Goal: Task Accomplishment & Management: Use online tool/utility

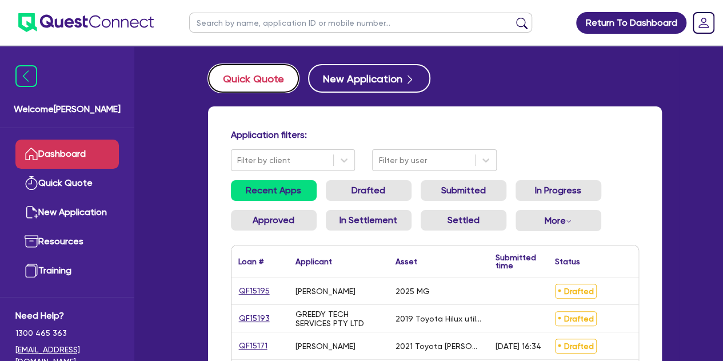
click at [256, 78] on button "Quick Quote" at bounding box center [253, 78] width 91 height 29
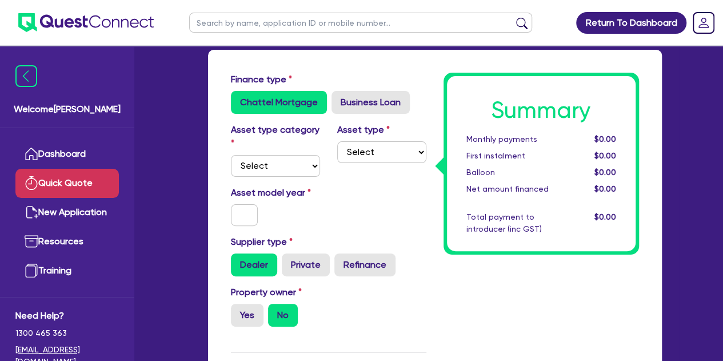
scroll to position [55, 0]
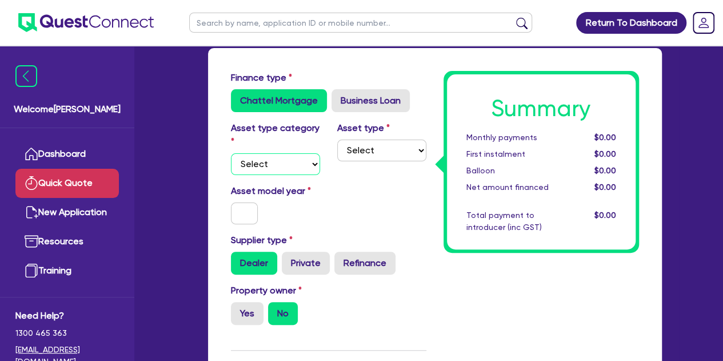
click at [282, 162] on select "Select Cars and light trucks Primary assets Secondary assets Tertiary assets" at bounding box center [275, 164] width 89 height 22
select select "CARS_AND_LIGHT_TRUCKS"
click at [231, 153] on select "Select Cars and light trucks Primary assets Secondary assets Tertiary assets" at bounding box center [275, 164] width 89 height 22
click at [390, 155] on select "Select Passenger vehicles Vans and utes Light trucks up to 4.5 tonne" at bounding box center [381, 150] width 89 height 22
select select "PASSENGER_VEHICLES"
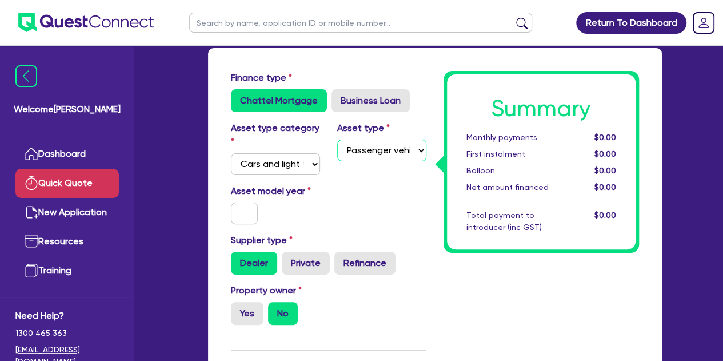
click at [337, 139] on select "Select Passenger vehicles Vans and utes Light trucks up to 4.5 tonne" at bounding box center [381, 150] width 89 height 22
click at [261, 201] on div "Asset model year" at bounding box center [275, 204] width 106 height 40
click at [242, 218] on input "text" at bounding box center [244, 213] width 27 height 22
type input "2025"
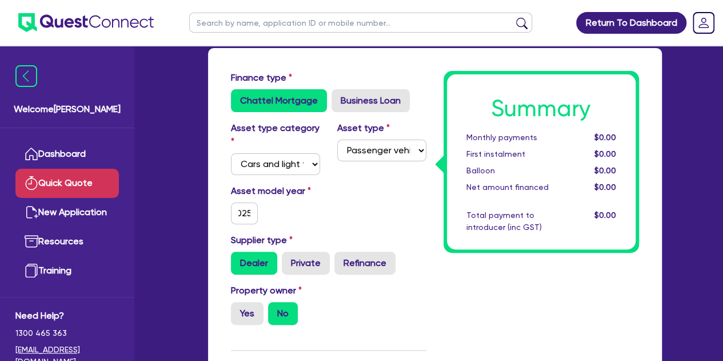
click at [324, 193] on label "Asset model year" at bounding box center [275, 191] width 106 height 14
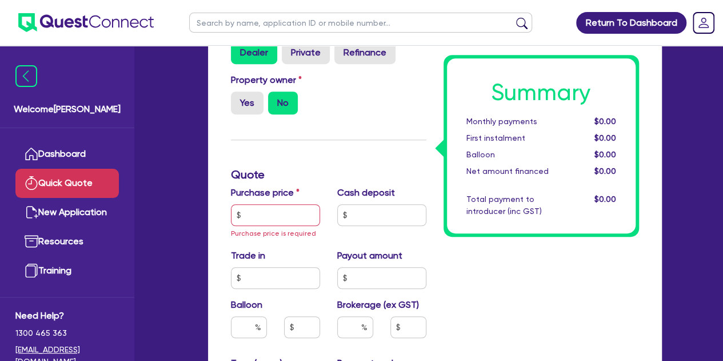
scroll to position [268, 0]
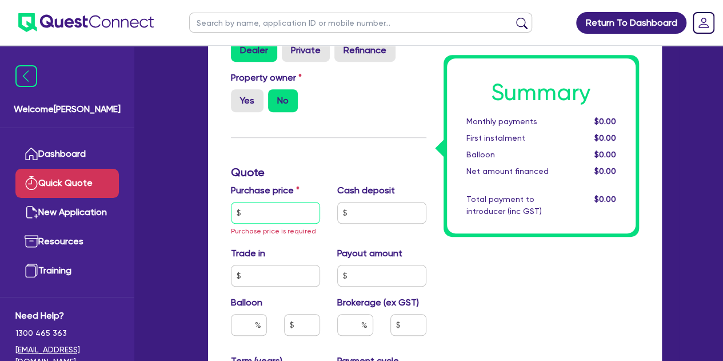
click at [249, 216] on input "text" at bounding box center [275, 213] width 89 height 22
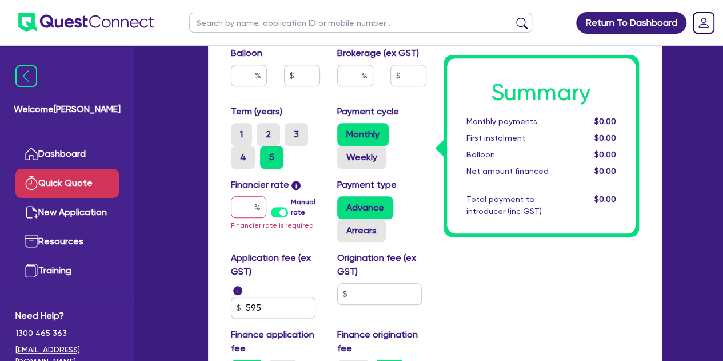
scroll to position [516, 0]
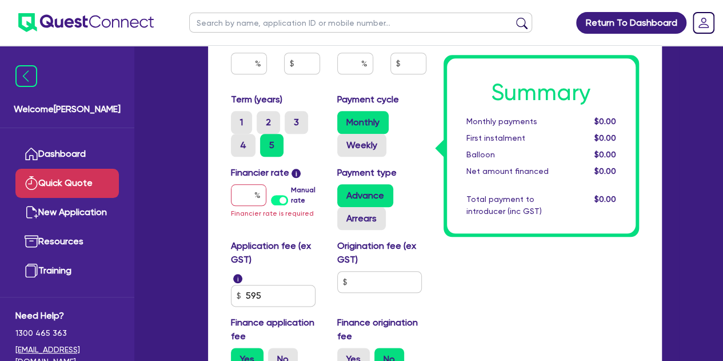
type input "42,000"
click at [237, 200] on input "text" at bounding box center [248, 195] width 35 height 22
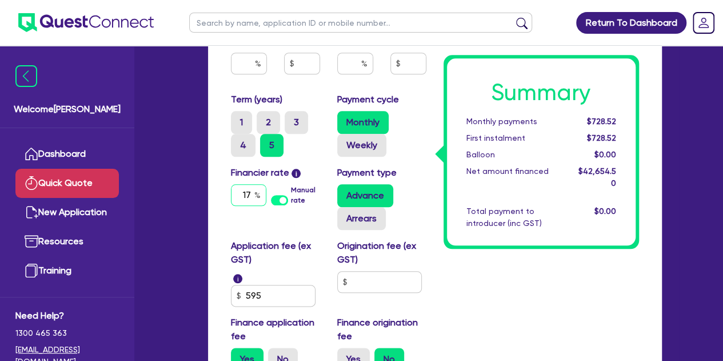
type input "17"
click at [372, 150] on label "Weekly" at bounding box center [361, 145] width 49 height 23
click at [345, 141] on input "Weekly" at bounding box center [340, 137] width 7 height 7
radio input "true"
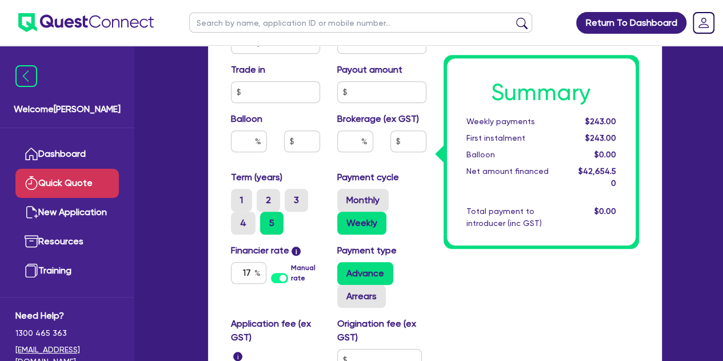
scroll to position [435, 0]
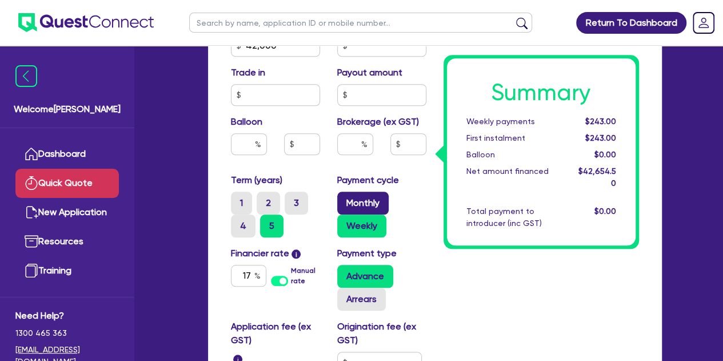
click at [341, 208] on label "Monthly" at bounding box center [362, 203] width 51 height 23
click at [341, 199] on input "Monthly" at bounding box center [340, 195] width 7 height 7
radio input "true"
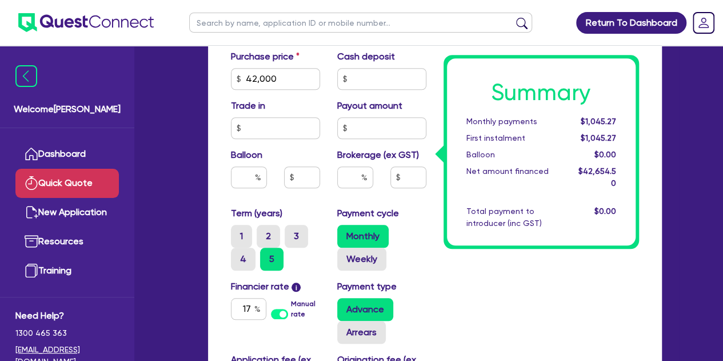
scroll to position [402, 0]
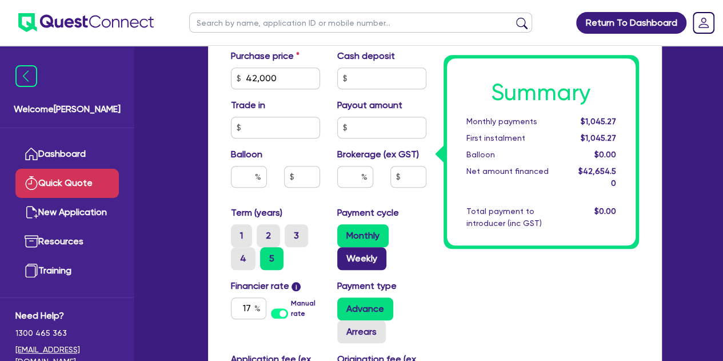
click at [348, 262] on label "Weekly" at bounding box center [361, 258] width 49 height 23
click at [345, 254] on input "Weekly" at bounding box center [340, 250] width 7 height 7
radio input "true"
click at [351, 188] on div at bounding box center [355, 181] width 53 height 31
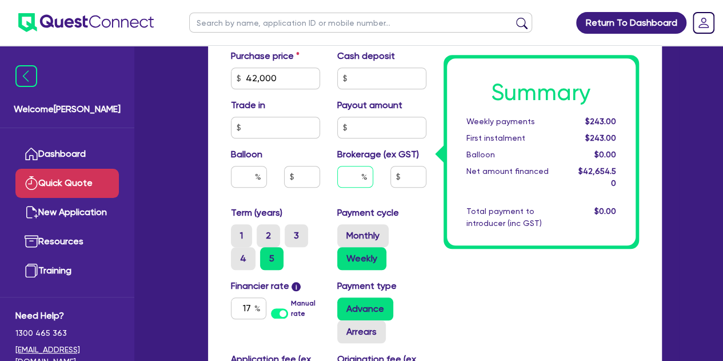
click at [354, 179] on input "text" at bounding box center [355, 177] width 36 height 22
type input "5"
click at [445, 276] on div "Summary Weekly payments $243.00 First instalment $243.00 Balloon $0.00 Net amou…" at bounding box center [541, 108] width 213 height 769
type input "2,132.73"
click at [356, 173] on input "5" at bounding box center [355, 177] width 36 height 22
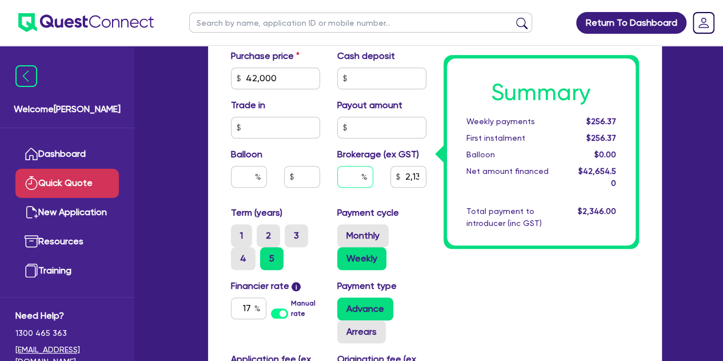
type input "1"
type input "2"
type input "853.09"
click at [463, 278] on div "Summary Weekly payments $256.37 First instalment $256.37 Balloon $0.00 Net amou…" at bounding box center [541, 108] width 213 height 769
click at [363, 179] on div "2" at bounding box center [355, 177] width 36 height 22
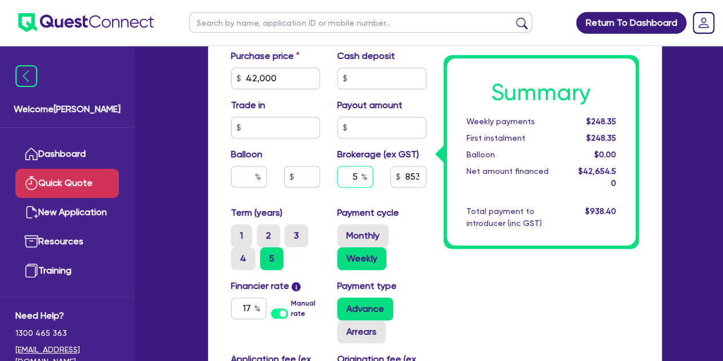
type input "5"
click at [456, 285] on div "Summary Weekly payments $248.35 First instalment $248.35 Balloon $0.00 Net amou…" at bounding box center [541, 108] width 213 height 769
type input "2,132.73"
click at [367, 178] on div "5" at bounding box center [355, 177] width 36 height 22
type input "8"
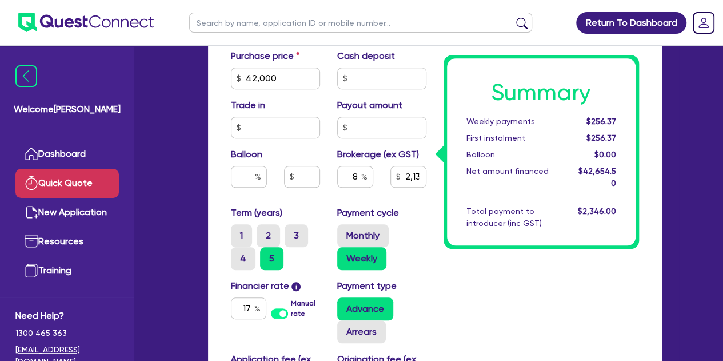
click at [519, 339] on div "Summary Weekly payments $256.37 First instalment $256.37 Balloon $0.00 Net amou…" at bounding box center [541, 108] width 213 height 769
type input "3,412.36"
click at [368, 178] on input "8" at bounding box center [355, 177] width 36 height 22
type input "6"
click at [470, 291] on div "Summary Weekly payments $264.39 First instalment $264.39 Balloon $0.00 Net amou…" at bounding box center [541, 108] width 213 height 769
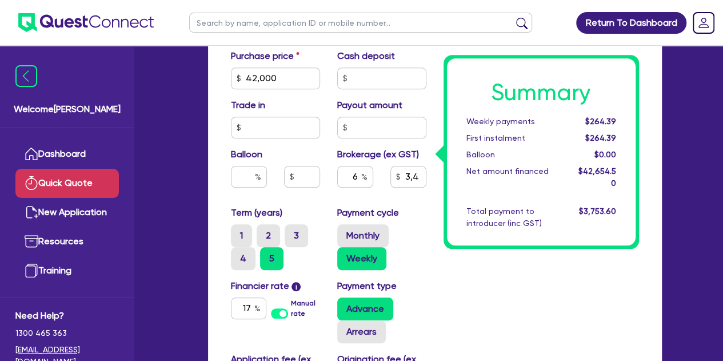
type input "2,559.27"
click at [356, 177] on input "6" at bounding box center [355, 177] width 36 height 22
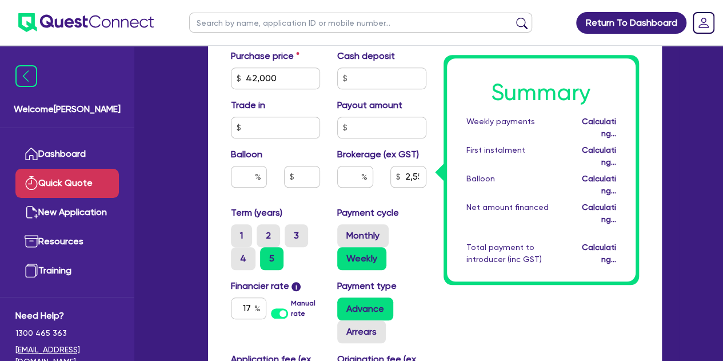
type input "2,559.27"
